Goal: Task Accomplishment & Management: Contribute content

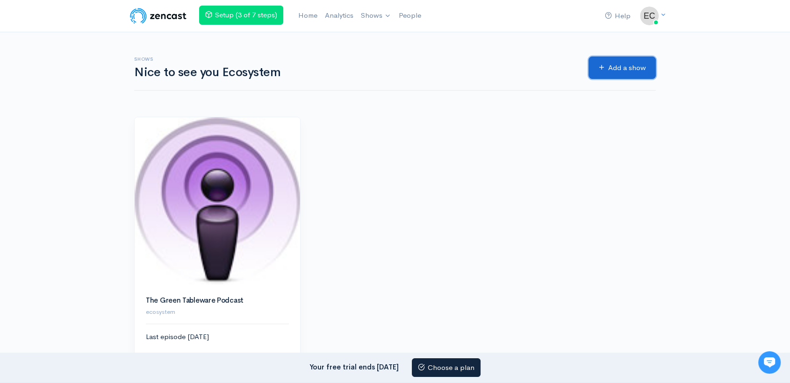
click at [620, 68] on link "Add a show" at bounding box center [622, 68] width 67 height 23
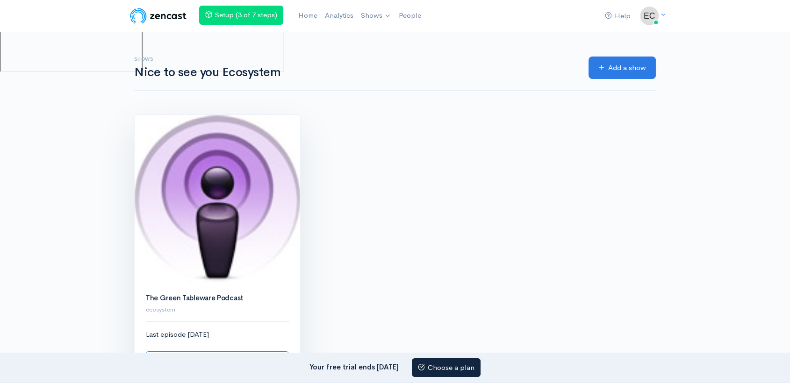
click at [267, 241] on img at bounding box center [218, 199] width 166 height 168
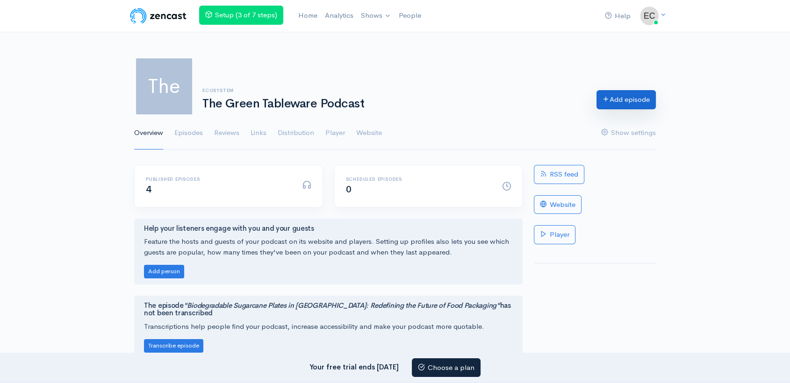
click at [636, 100] on link "Add episode" at bounding box center [626, 99] width 59 height 19
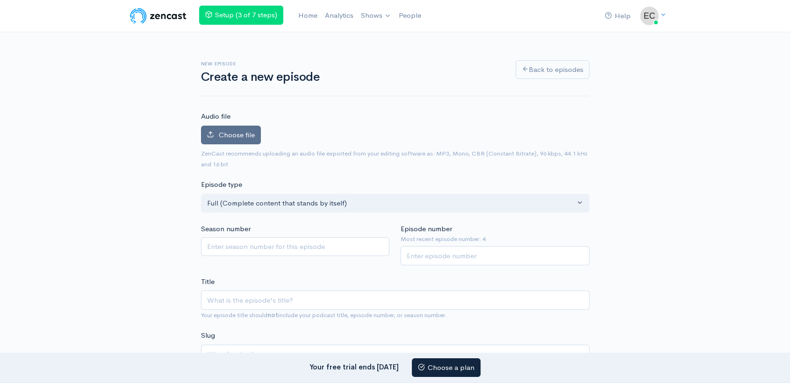
click at [214, 137] on label "Choose file" at bounding box center [231, 135] width 60 height 19
click at [0, 0] on input "Choose file" at bounding box center [0, 0] width 0 height 0
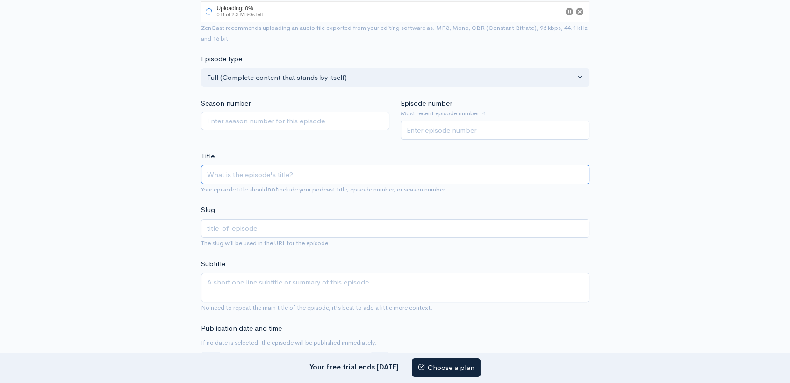
scroll to position [157, 0]
click at [238, 167] on input "Title" at bounding box center [395, 175] width 389 height 19
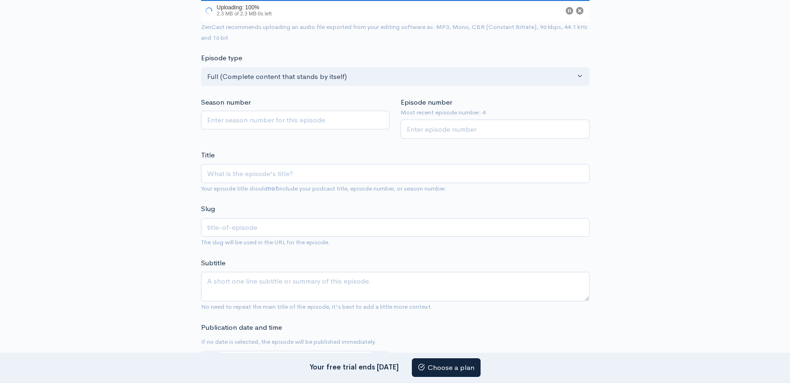
scroll to position [179, 0]
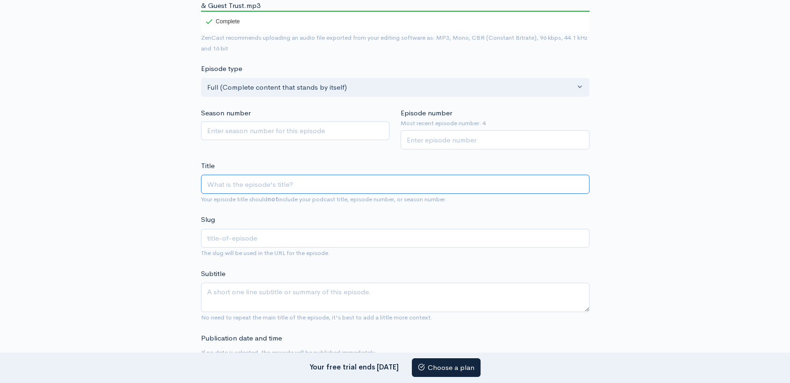
paste input "Why Every Caterer in [GEOGRAPHIC_DATA] is Switching to Biodegradable Soup Bowls…"
type input "Why Every Caterer in [GEOGRAPHIC_DATA] is Switching to Biodegradable Soup Bowls…"
type input "why-every-caterer-in-[GEOGRAPHIC_DATA]-is-switching-to-biodegradable-soup-bowls…"
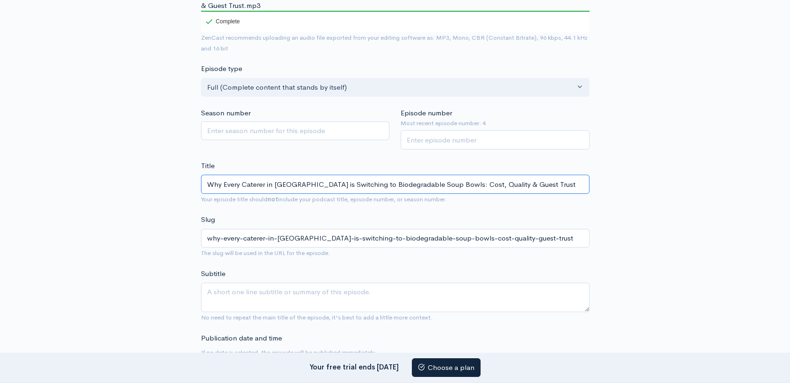
type input "Why Every Caterer in [GEOGRAPHIC_DATA] is Switching to Biodegradable Soup Bowls…"
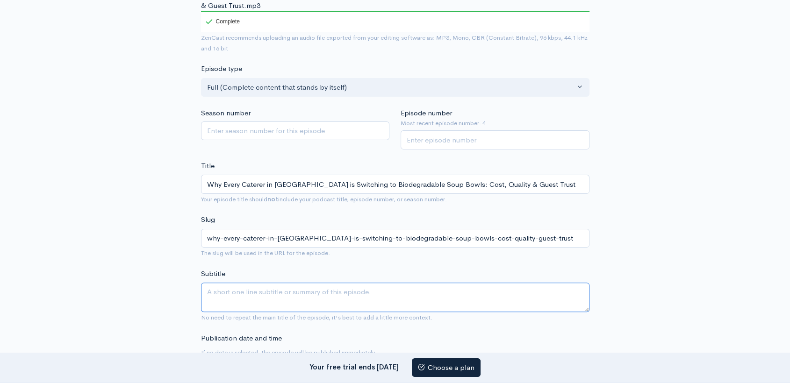
click at [246, 285] on textarea "Subtitle" at bounding box center [395, 297] width 389 height 29
paste textarea "Serving hot soups or starters just got smarter and greener. Learn how biodegrad…"
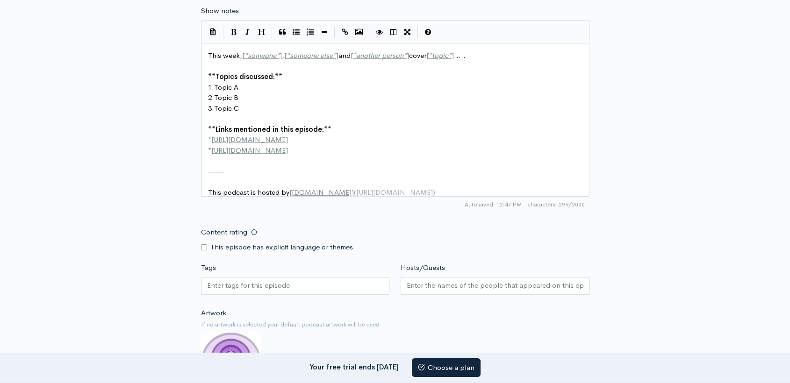
scroll to position [595, 0]
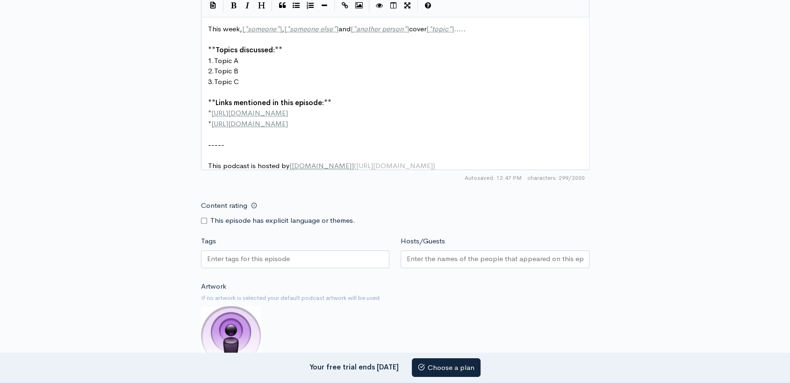
type textarea "Serving hot soups or starters just got smarter and greener. Learn how biodegrad…"
click at [300, 107] on div "This week, [ * someone * ] , [ * someone else * ] and [ * another person * ] co…" at bounding box center [399, 97] width 386 height 147
type textarea "This week, [*someone*], [*someone else*] and [*another person*] cover [*topic*]…"
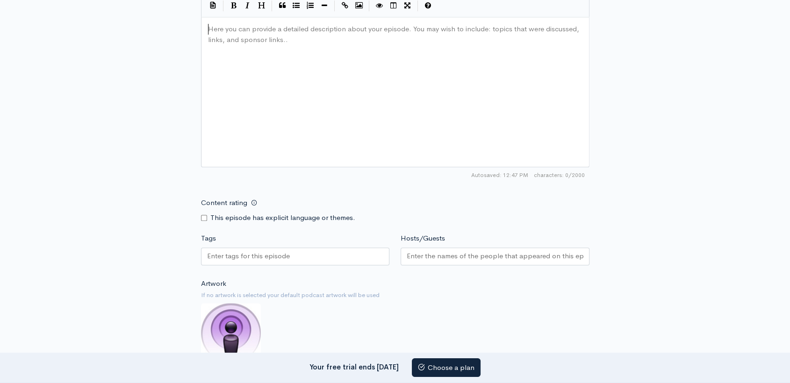
paste textarea
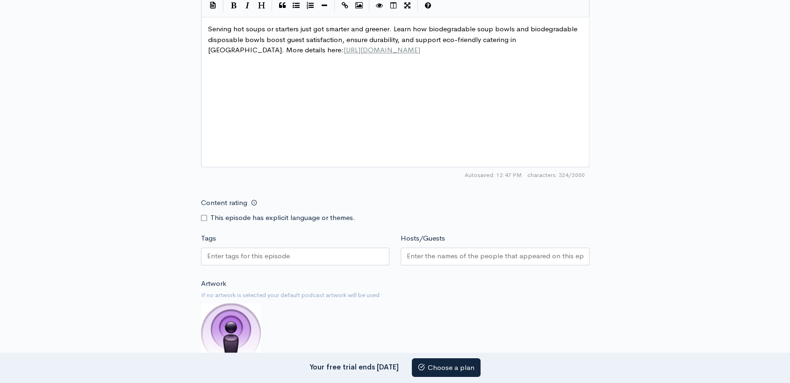
click at [251, 236] on div "Tags" at bounding box center [295, 250] width 200 height 35
click at [245, 251] on input "Tags" at bounding box center [249, 256] width 84 height 11
paste input "#BiodegradableSoupBowl"
type input "#BiodegradableSoupBowl"
paste input "#BagasseBowls"
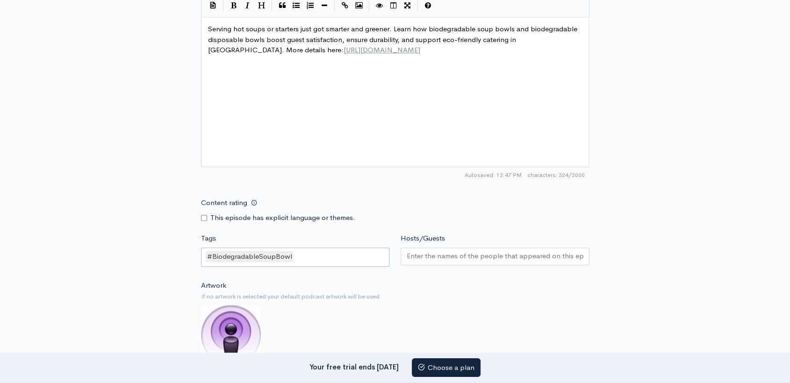
type input "#BagasseBowls"
paste input "#Ecolates"
type input "#Ecolates"
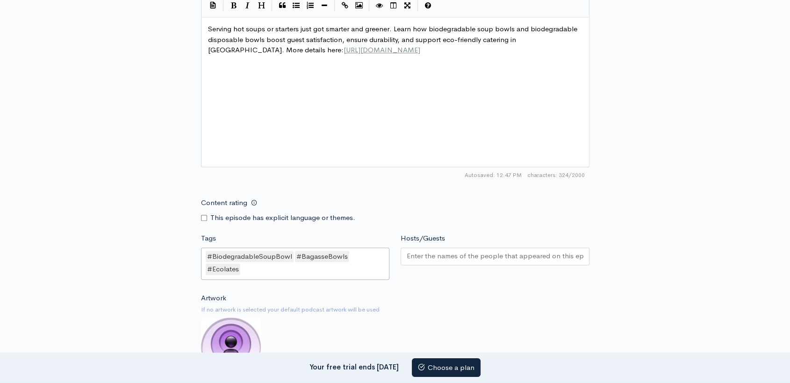
scroll to position [814, 0]
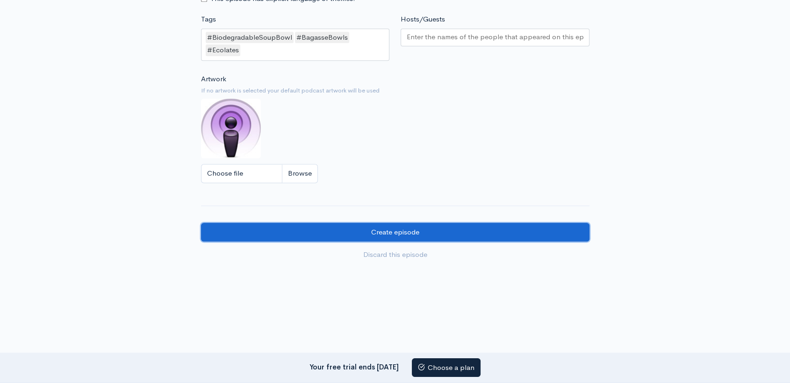
click at [382, 223] on input "Create episode" at bounding box center [395, 232] width 389 height 19
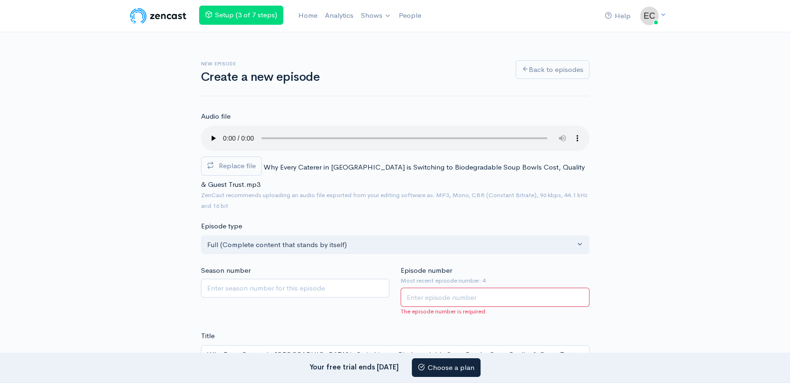
click at [442, 288] on input "Episode number" at bounding box center [495, 297] width 189 height 19
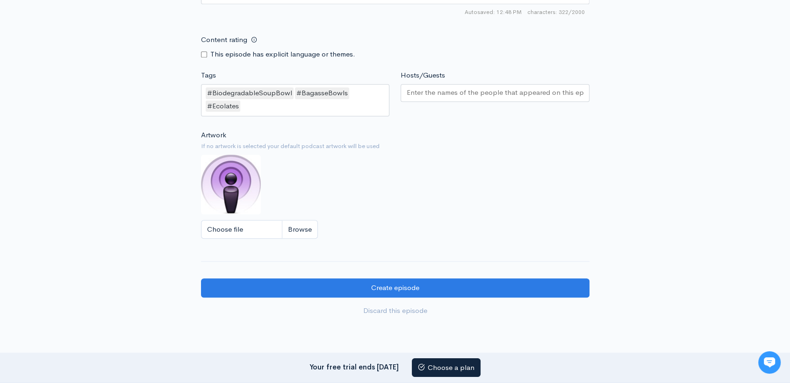
scroll to position [805, 0]
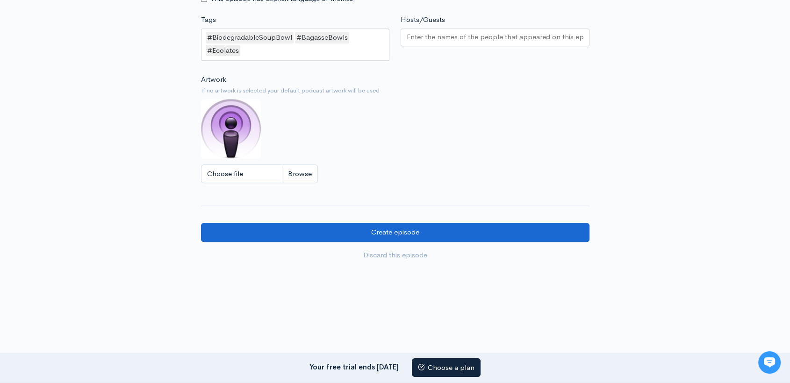
type input "5"
click at [381, 223] on input "Create episode" at bounding box center [395, 232] width 389 height 19
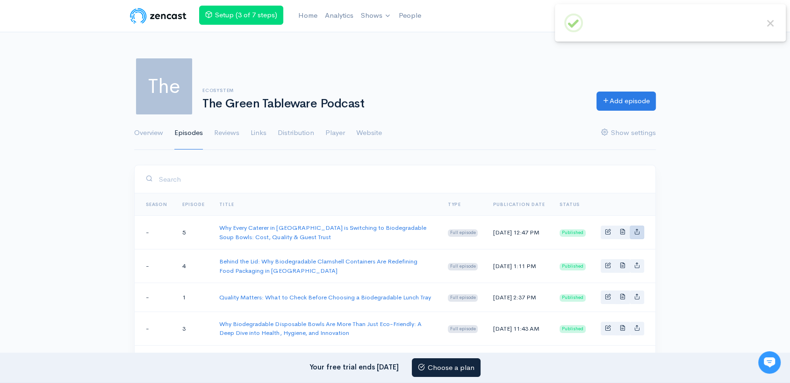
click at [636, 231] on icon "Basic example" at bounding box center [637, 232] width 6 height 6
type input "https://the-green-tableware-podcast.zencast.website/episodes/why-every-caterer-…"
type input "https://media.zencast.fm/the-green-tableware-podcast/f06c3e17-2ea4-4467-b1b6-d7…"
type input "<iframe src='https://share.zencast.fm/embed/episode/f06c3e17-2ea4-4467-b1b6-d77…"
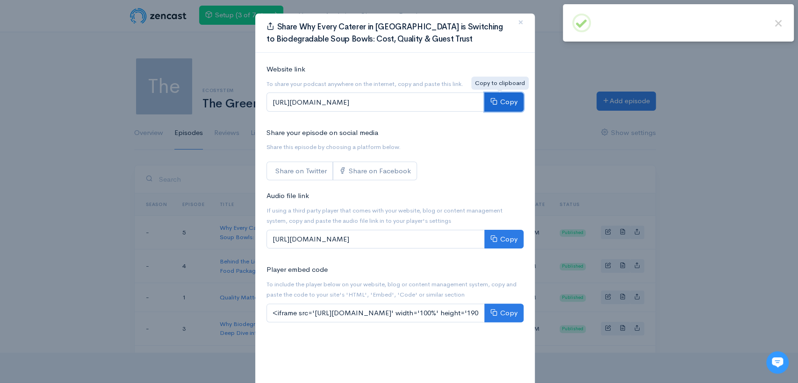
click at [497, 102] on button "Copy" at bounding box center [503, 102] width 39 height 19
